Goal: Book appointment/travel/reservation

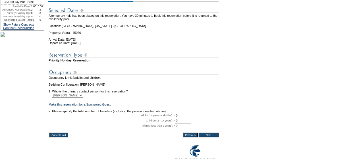
scroll to position [98, 0]
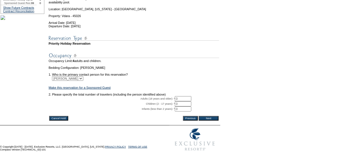
click at [187, 96] on input "0" at bounding box center [183, 98] width 16 height 5
type input "02"
click at [210, 116] on input "Next" at bounding box center [209, 118] width 20 height 5
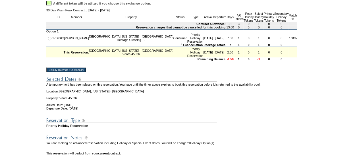
scroll to position [114, 0]
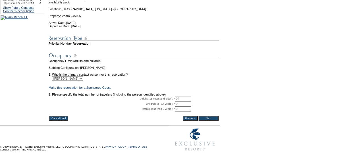
scroll to position [98, 0]
click at [209, 116] on input "Next" at bounding box center [209, 118] width 20 height 5
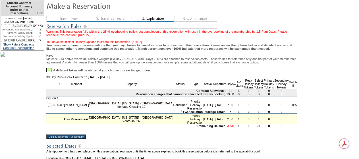
scroll to position [114, 0]
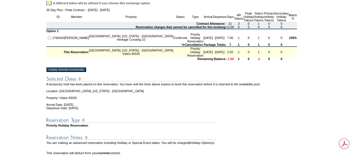
click at [61, 72] on input "Display Override Functionality" at bounding box center [66, 69] width 40 height 5
